Goal: Task Accomplishment & Management: Manage account settings

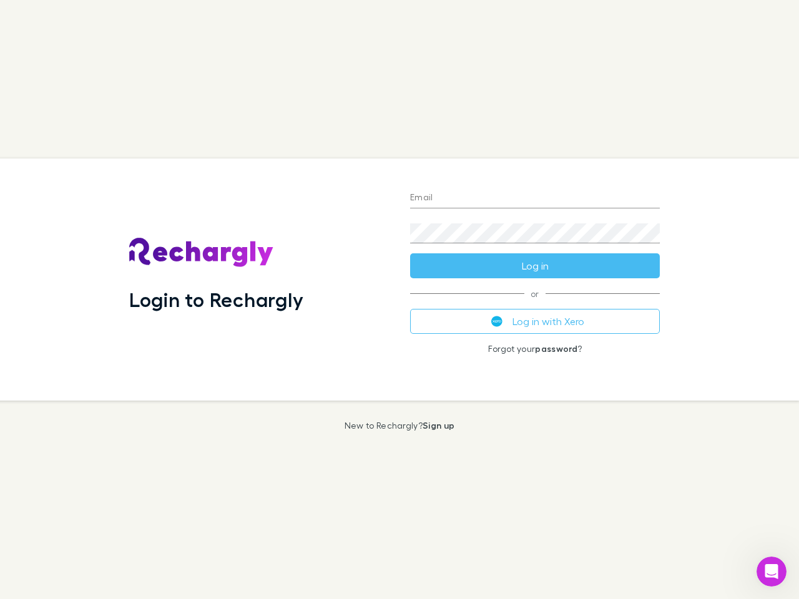
click at [399, 299] on div "Login to Rechargly" at bounding box center [259, 279] width 281 height 242
click at [535, 198] on input "Email" at bounding box center [535, 198] width 250 height 20
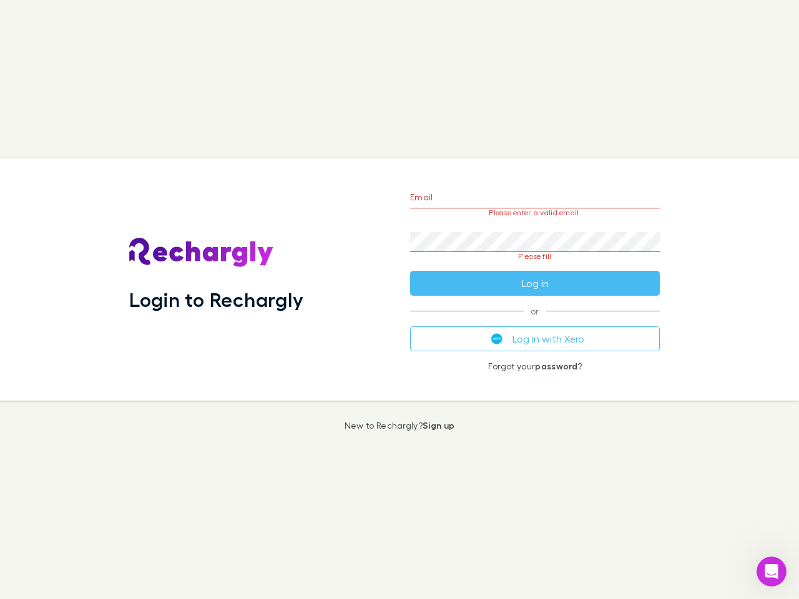
click at [535, 266] on form "Email Please enter a valid email. Password Please fill Log in" at bounding box center [535, 236] width 250 height 117
click at [535, 321] on div "Email Please enter a valid email. Password Please fill Log in or Log in with Xe…" at bounding box center [535, 279] width 270 height 242
click at [771, 571] on icon "Open Intercom Messenger" at bounding box center [771, 572] width 21 height 21
